Goal: Task Accomplishment & Management: Manage account settings

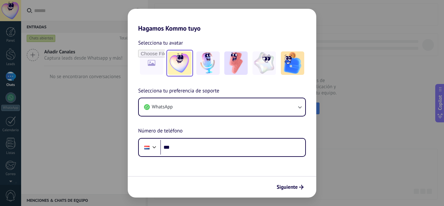
click at [182, 65] on img at bounding box center [179, 62] width 23 height 23
click at [206, 62] on img at bounding box center [207, 62] width 23 height 23
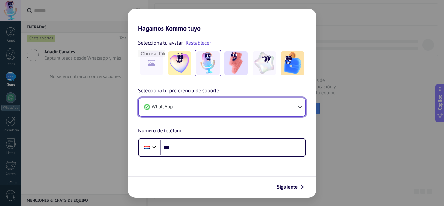
click at [210, 107] on button "WhatsApp" at bounding box center [222, 107] width 166 height 18
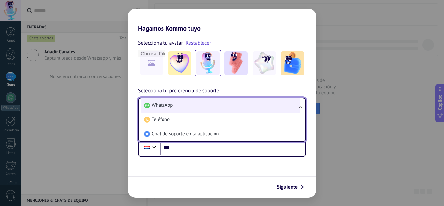
click at [216, 100] on li "WhatsApp" at bounding box center [220, 105] width 159 height 14
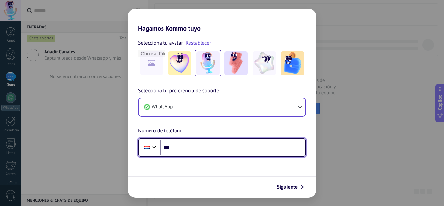
click at [152, 145] on div at bounding box center [154, 146] width 8 height 8
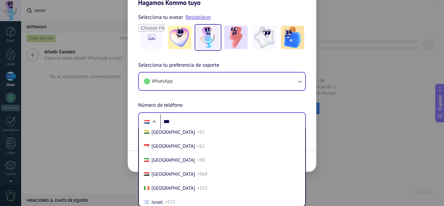
scroll to position [723, 0]
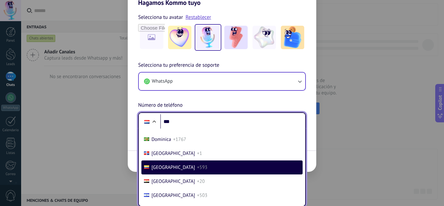
click at [197, 166] on span "+593" at bounding box center [202, 167] width 10 height 6
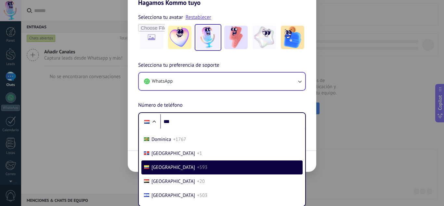
scroll to position [0, 0]
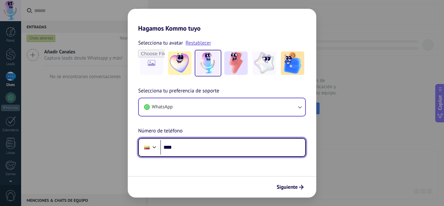
click at [186, 148] on input "***" at bounding box center [232, 147] width 145 height 15
type input "**********"
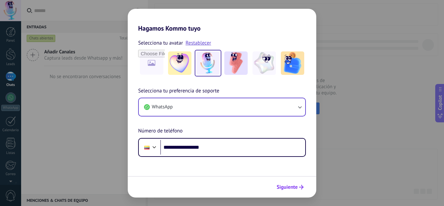
click at [288, 186] on span "Siguiente" at bounding box center [287, 187] width 21 height 5
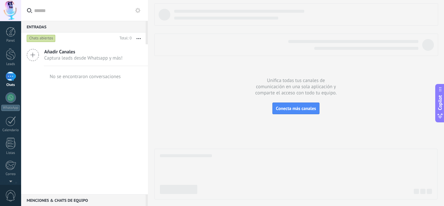
click at [30, 56] on icon at bounding box center [33, 55] width 12 height 12
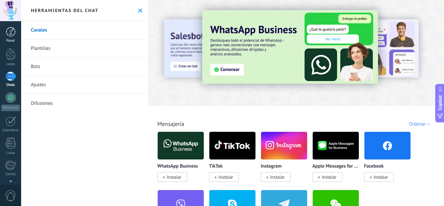
click at [9, 31] on div at bounding box center [11, 32] width 10 height 10
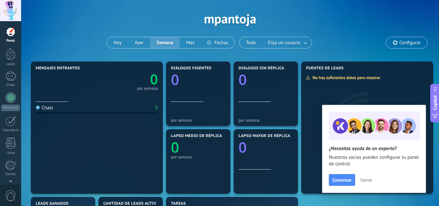
scroll to position [32, 0]
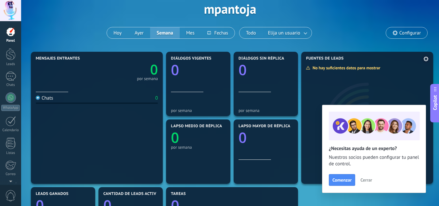
click at [367, 180] on span "Cerrar" at bounding box center [366, 179] width 12 height 5
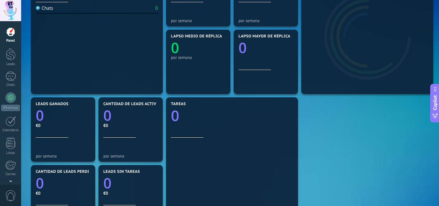
scroll to position [162, 0]
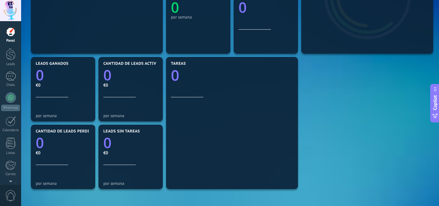
click at [324, 96] on div "Mensajes entrantes 0 por semana Chats 0 Diálogos vigentes 0 por semana Diálogos…" at bounding box center [230, 89] width 402 height 338
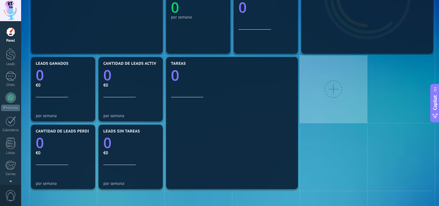
drag, startPoint x: 324, startPoint y: 96, endPoint x: 311, endPoint y: 136, distance: 42.2
click at [311, 136] on div "Mensajes entrantes 0 por semana Chats 0 Diálogos vigentes 0 por semana Diálogos…" at bounding box center [230, 156] width 402 height 473
click at [334, 90] on div at bounding box center [334, 89] width 18 height 18
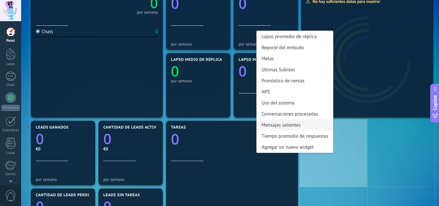
scroll to position [97, 0]
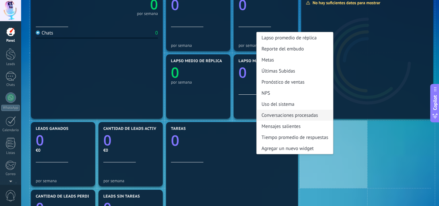
click at [283, 116] on div "Conversaciones procesadas" at bounding box center [295, 115] width 76 height 11
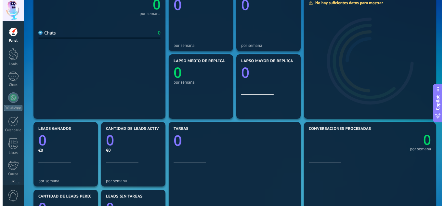
scroll to position [0, 0]
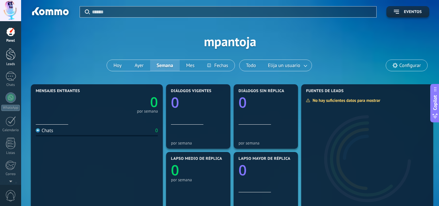
click at [9, 56] on div at bounding box center [11, 54] width 10 height 12
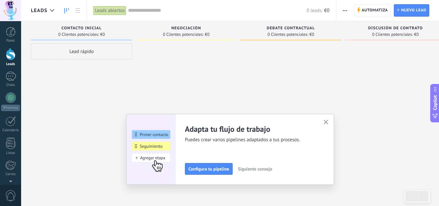
click at [330, 122] on button "button" at bounding box center [326, 122] width 8 height 9
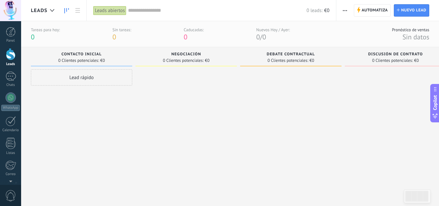
click at [346, 11] on span "button" at bounding box center [345, 10] width 4 height 12
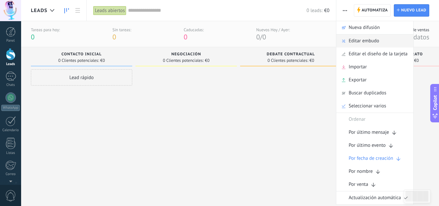
click at [365, 41] on span "Editar embudo" at bounding box center [364, 40] width 31 height 13
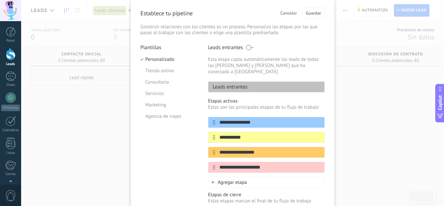
scroll to position [32, 0]
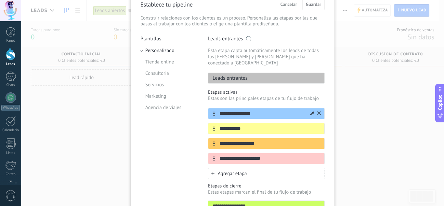
click at [262, 110] on input "**********" at bounding box center [262, 113] width 94 height 7
click at [311, 111] on icon at bounding box center [312, 113] width 4 height 4
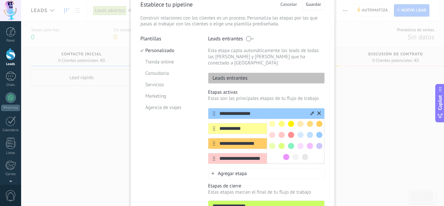
click at [236, 110] on input "**********" at bounding box center [262, 113] width 94 height 7
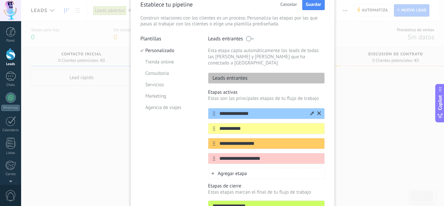
click at [221, 110] on input "**********" at bounding box center [262, 113] width 94 height 7
type input "**********"
click at [252, 125] on input "**********" at bounding box center [262, 128] width 94 height 7
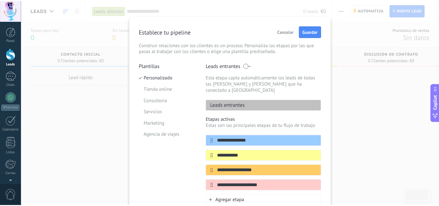
scroll to position [0, 0]
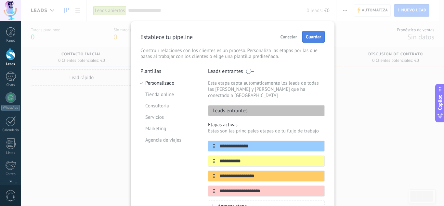
click at [309, 35] on span "Guardar" at bounding box center [313, 36] width 15 height 5
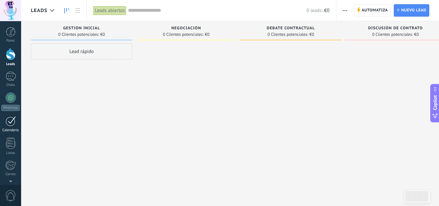
click at [11, 128] on div "Calendario" at bounding box center [10, 130] width 19 height 4
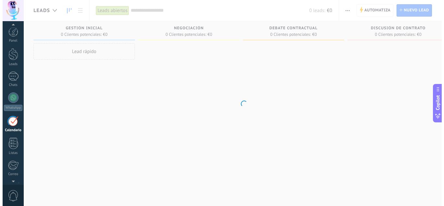
scroll to position [19, 0]
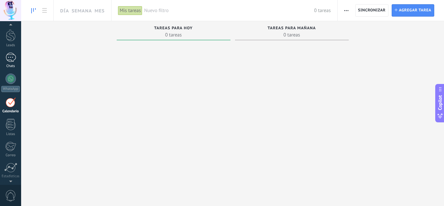
click at [9, 58] on div at bounding box center [11, 57] width 10 height 9
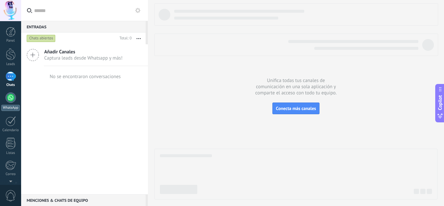
click at [8, 99] on div at bounding box center [11, 97] width 10 height 10
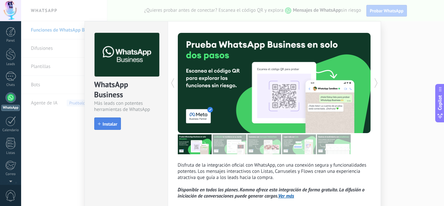
click at [103, 122] on span "Instalar" at bounding box center [110, 124] width 15 height 5
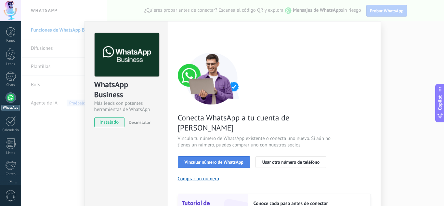
click at [213, 160] on span "Vincular número de WhatsApp" at bounding box center [214, 162] width 59 height 5
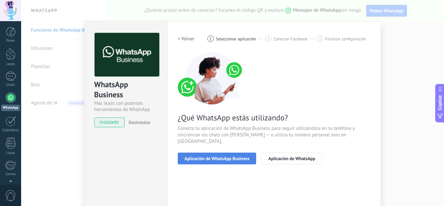
click at [207, 156] on span "Aplicación de WhatsApp Business" at bounding box center [217, 158] width 65 height 5
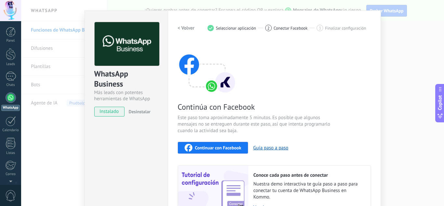
scroll to position [10, 0]
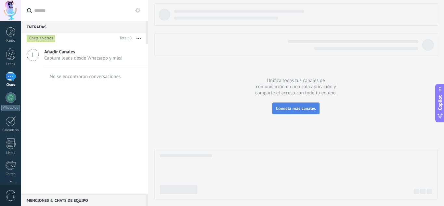
click at [296, 109] on span "Conecta más canales" at bounding box center [296, 108] width 40 height 6
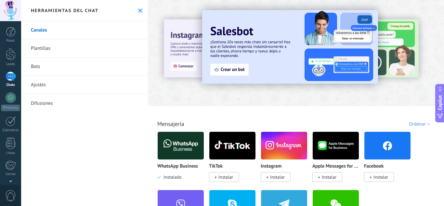
click at [179, 144] on img at bounding box center [181, 146] width 46 height 32
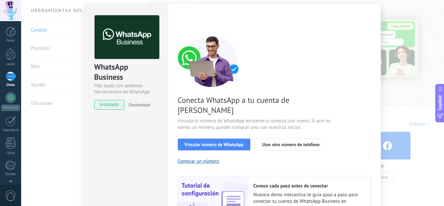
scroll to position [32, 0]
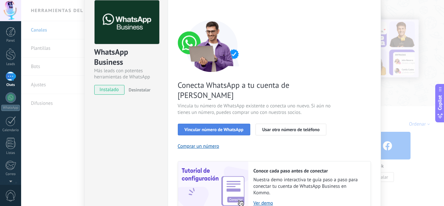
click at [208, 123] on button "Vincular número de WhatsApp" at bounding box center [214, 129] width 72 height 12
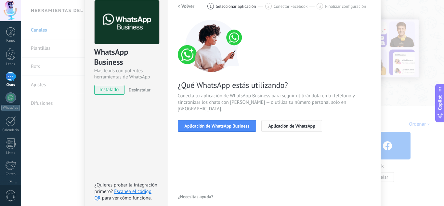
click at [283, 123] on span "Aplicación de WhatsApp" at bounding box center [291, 125] width 47 height 5
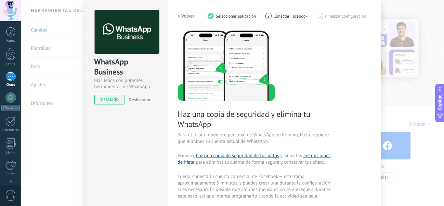
scroll to position [0, 0]
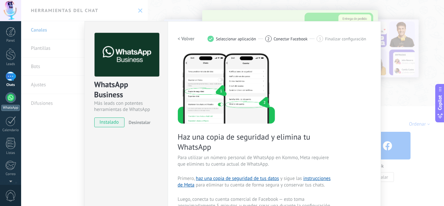
click at [6, 98] on div at bounding box center [11, 97] width 10 height 10
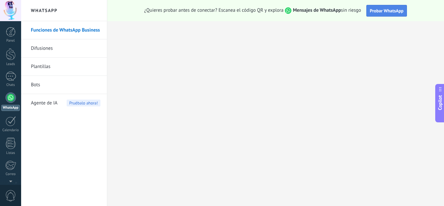
click at [383, 5] on button "Probar WhatsApp" at bounding box center [386, 11] width 41 height 12
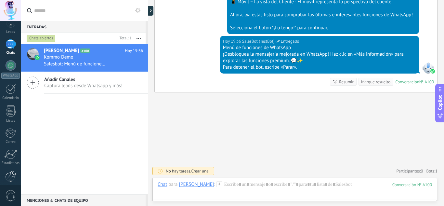
click at [11, 174] on div at bounding box center [10, 175] width 11 height 11
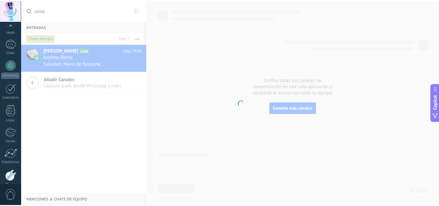
scroll to position [65, 0]
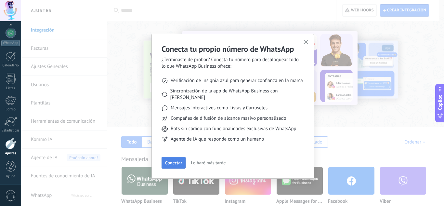
click at [174, 160] on span "Conectar" at bounding box center [173, 162] width 17 height 5
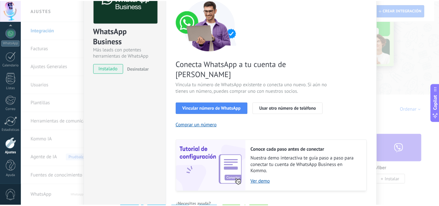
scroll to position [0, 0]
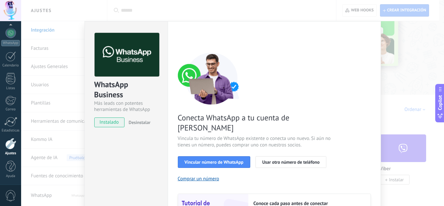
click at [397, 84] on div "WhatsApp Business Más leads con potentes herramientas de WhatsApp instalado Des…" at bounding box center [232, 103] width 423 height 206
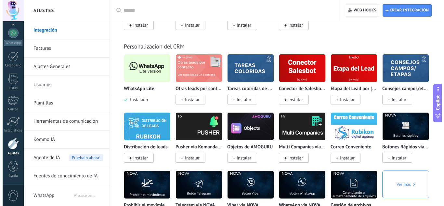
scroll to position [1592, 0]
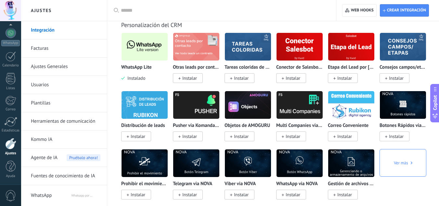
click at [136, 51] on img at bounding box center [145, 47] width 46 height 32
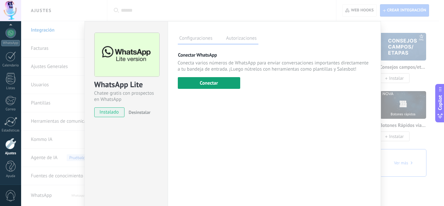
click at [201, 82] on button "Conectar" at bounding box center [209, 83] width 62 height 12
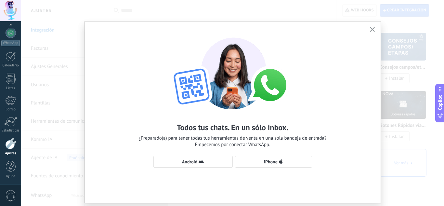
scroll to position [19, 0]
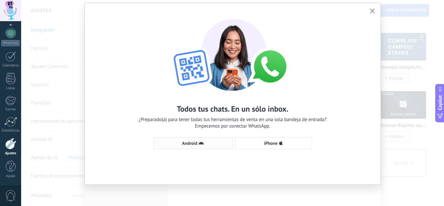
click at [192, 144] on span "Android" at bounding box center [189, 143] width 15 height 5
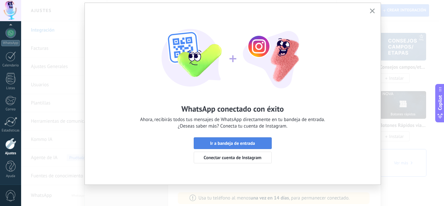
click at [227, 142] on span "Ir a bandeja de entrada" at bounding box center [232, 143] width 45 height 5
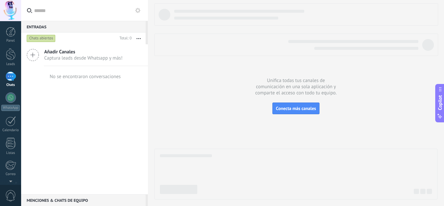
click at [9, 78] on div "1" at bounding box center [11, 75] width 10 height 9
click at [11, 75] on div "1" at bounding box center [11, 75] width 10 height 9
click at [10, 77] on div "1" at bounding box center [11, 75] width 10 height 9
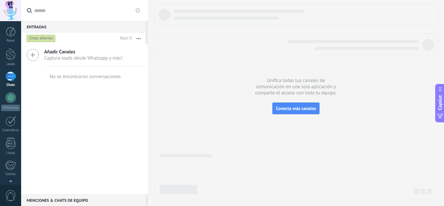
click at [10, 77] on div "1" at bounding box center [11, 75] width 10 height 9
click at [8, 100] on div at bounding box center [11, 97] width 10 height 10
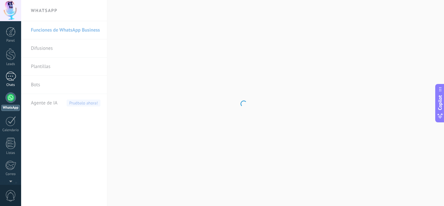
click at [12, 74] on div "1" at bounding box center [11, 75] width 10 height 9
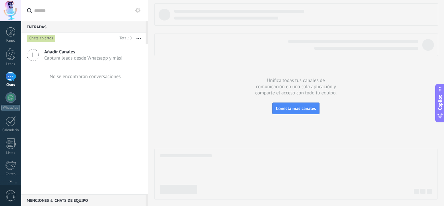
click at [65, 102] on div "Añadir Canales Captura leads desde Whatsapp y más! No se encontraron conversaci…" at bounding box center [84, 119] width 127 height 150
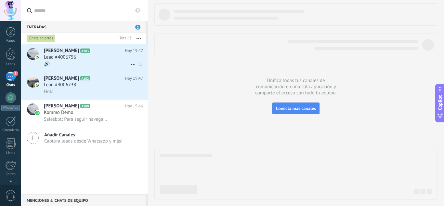
click at [83, 57] on div "Lead #4006756" at bounding box center [93, 57] width 99 height 6
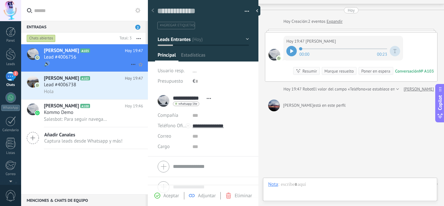
scroll to position [10, 0]
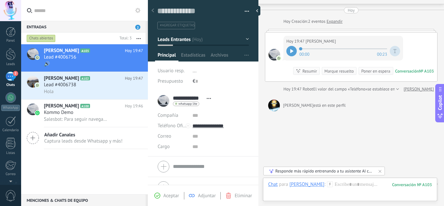
click at [291, 51] on icon at bounding box center [291, 51] width 3 height 4
click at [291, 51] on icon at bounding box center [290, 51] width 1 height 4
click at [307, 135] on div "Buscar Carga más [PERSON_NAME] Creación: 2 eventos Expandir Hoy 19:47 [PERSON_N…" at bounding box center [351, 101] width 186 height 236
click at [86, 83] on div "Lead #4006738" at bounding box center [93, 85] width 99 height 6
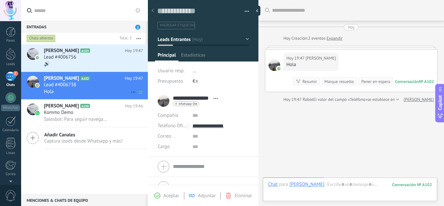
scroll to position [10, 0]
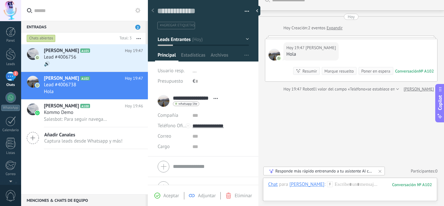
click at [359, 122] on div "Buscar Carga más [PERSON_NAME] Creación: 2 eventos Expandir Hoy 19:47 [PERSON_N…" at bounding box center [351, 98] width 186 height 216
click at [77, 111] on div "Kommo Demo" at bounding box center [93, 112] width 99 height 6
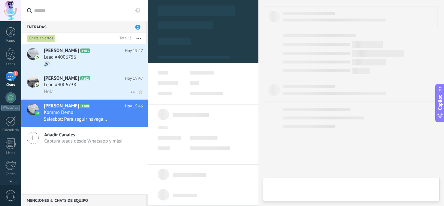
click at [77, 80] on span "[PERSON_NAME]" at bounding box center [61, 78] width 35 height 6
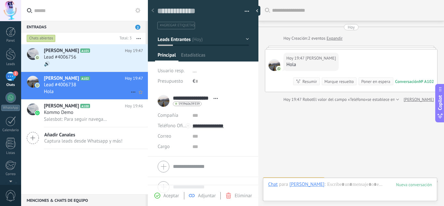
scroll to position [10, 0]
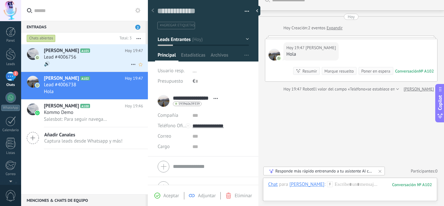
click at [69, 60] on span "Lead #4006756" at bounding box center [60, 57] width 32 height 6
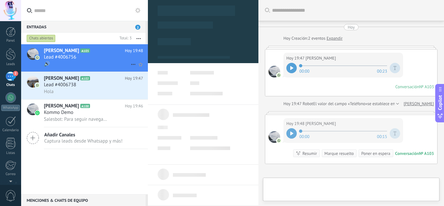
scroll to position [10, 0]
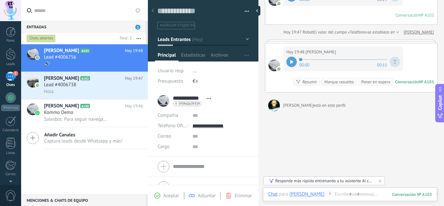
click at [291, 134] on div "Buscar Carga más [PERSON_NAME] Creación: 2 eventos Expandir Hoy 19:47 [PERSON_N…" at bounding box center [351, 74] width 186 height 290
click at [259, 11] on div at bounding box center [259, 11] width 10 height 10
type textarea "**********"
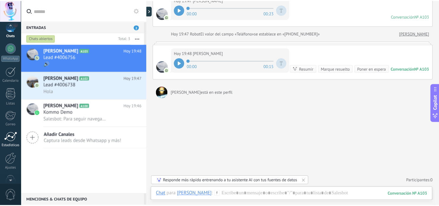
scroll to position [65, 0]
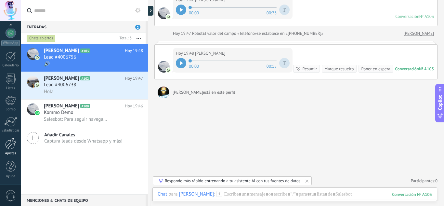
click at [12, 141] on div at bounding box center [10, 143] width 11 height 11
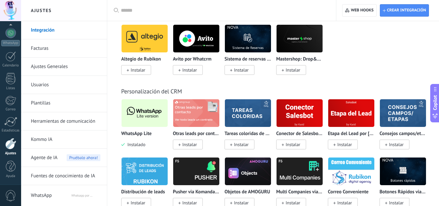
scroll to position [1560, 0]
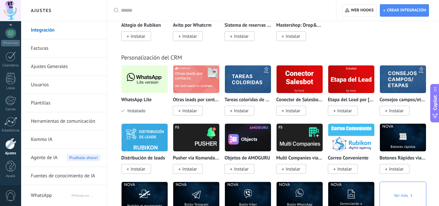
click at [141, 84] on img at bounding box center [145, 79] width 46 height 32
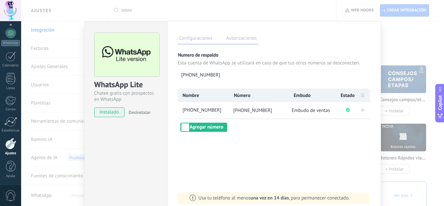
click at [407, 46] on div "WhatsApp Lite Chatee gratis con prospectos en WhatsApp instalado Desinstalar Co…" at bounding box center [232, 103] width 423 height 206
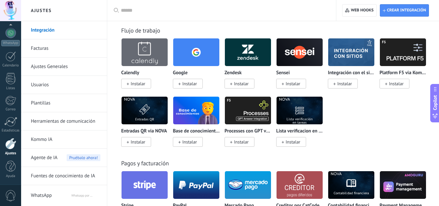
scroll to position [1040, 0]
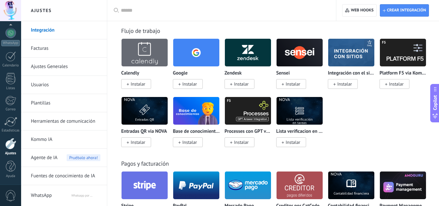
click at [48, 103] on link "Plantillas" at bounding box center [66, 103] width 70 height 18
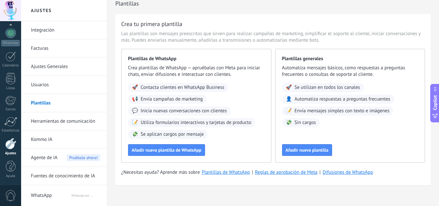
scroll to position [14, 0]
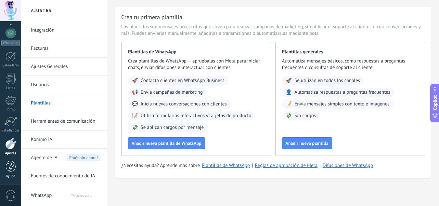
click at [9, 167] on div at bounding box center [11, 166] width 10 height 11
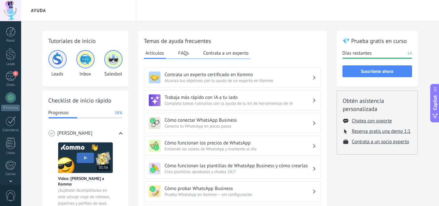
scroll to position [65, 0]
